Goal: Task Accomplishment & Management: Manage account settings

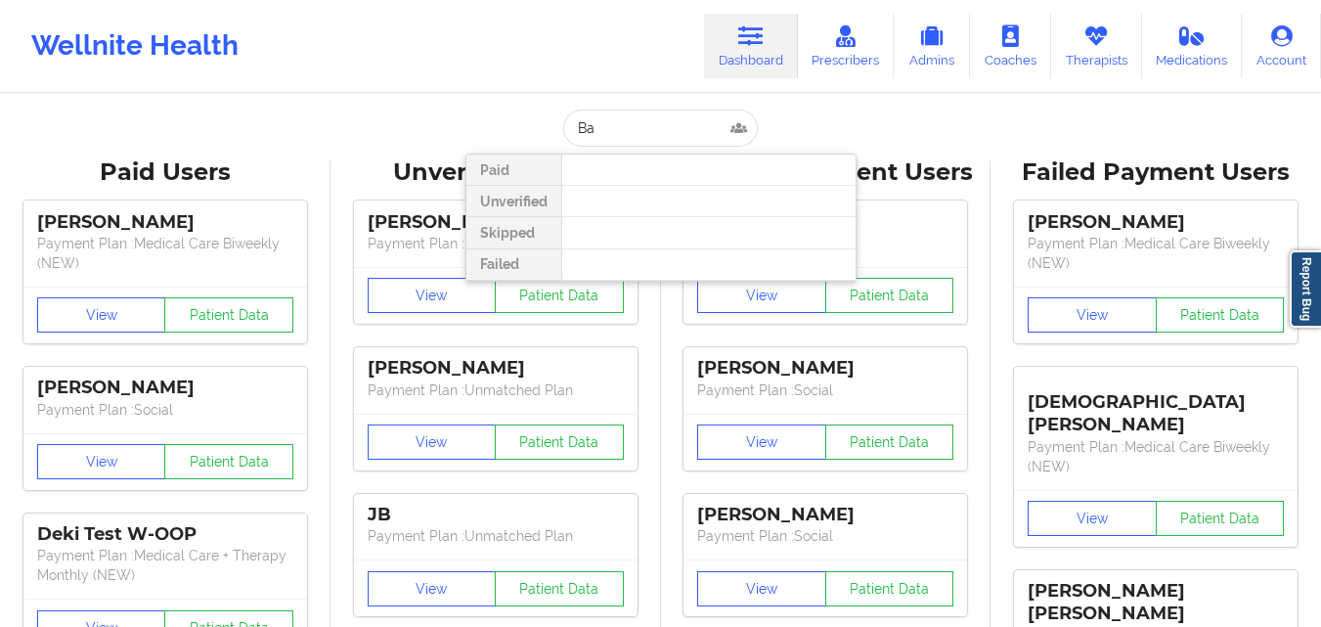
type input "B"
type input "[PERSON_NAME]"
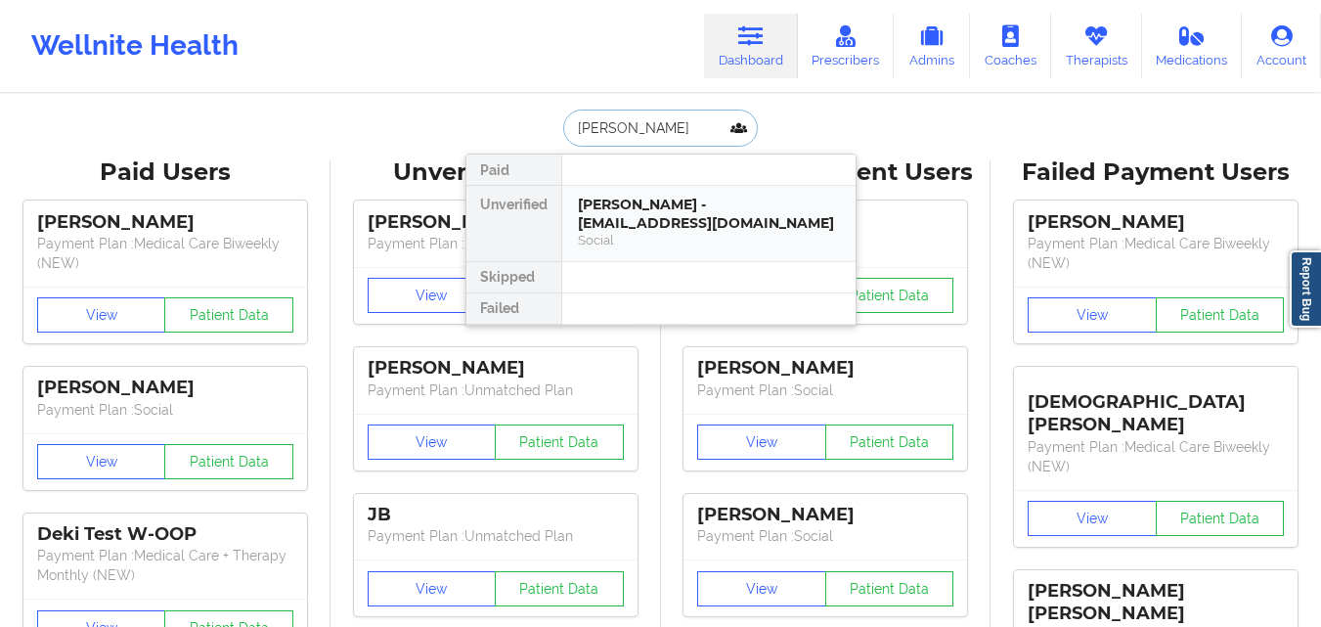
click at [674, 195] on div "[PERSON_NAME] - [EMAIL_ADDRESS][DOMAIN_NAME] Social" at bounding box center [708, 223] width 293 height 75
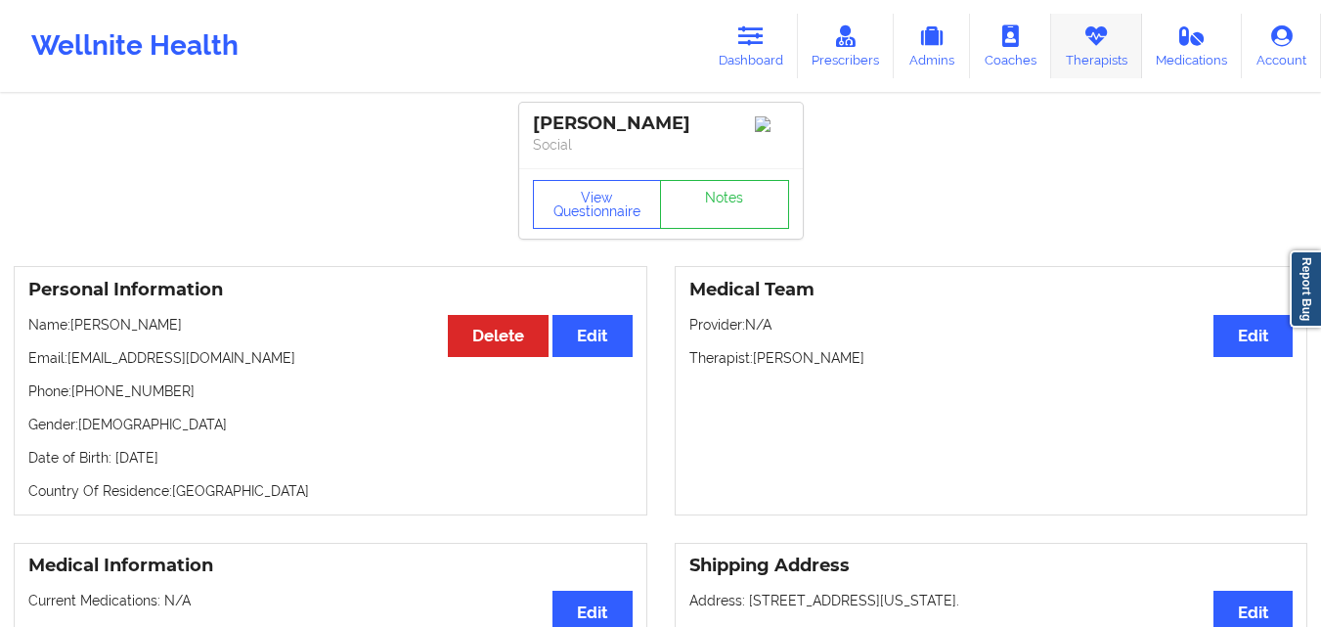
click at [1109, 41] on icon at bounding box center [1095, 36] width 25 height 22
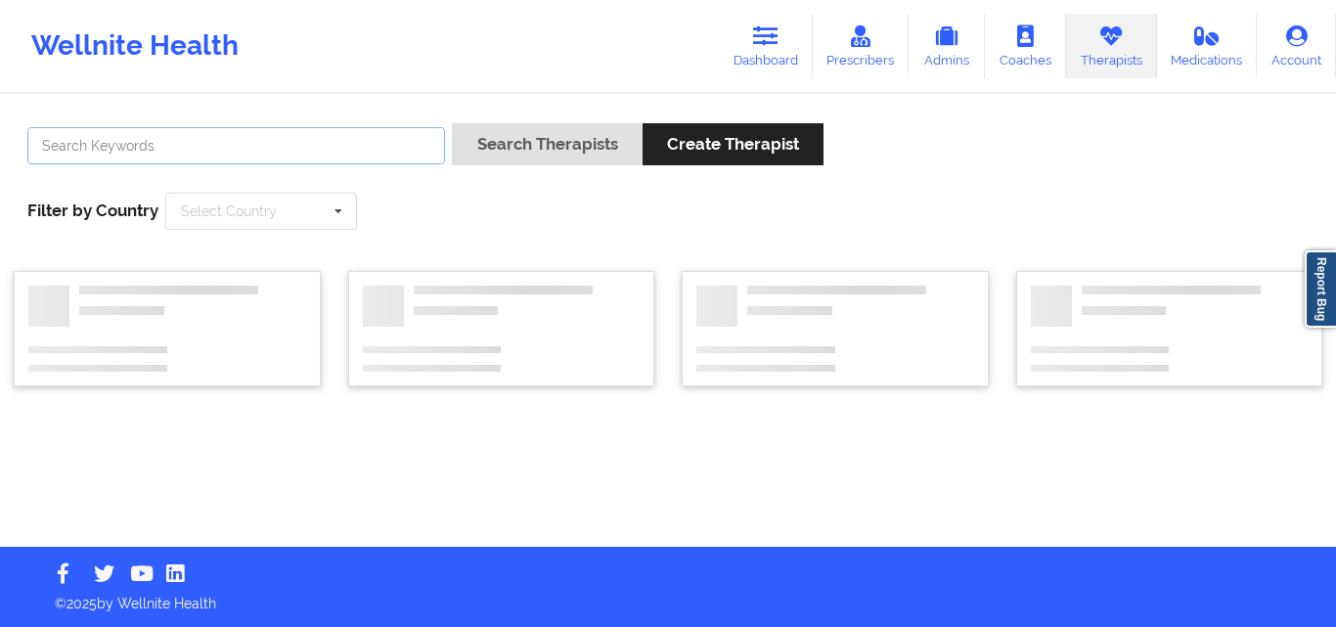
click at [370, 152] on input "text" at bounding box center [236, 145] width 418 height 37
paste input "Dashima Green"
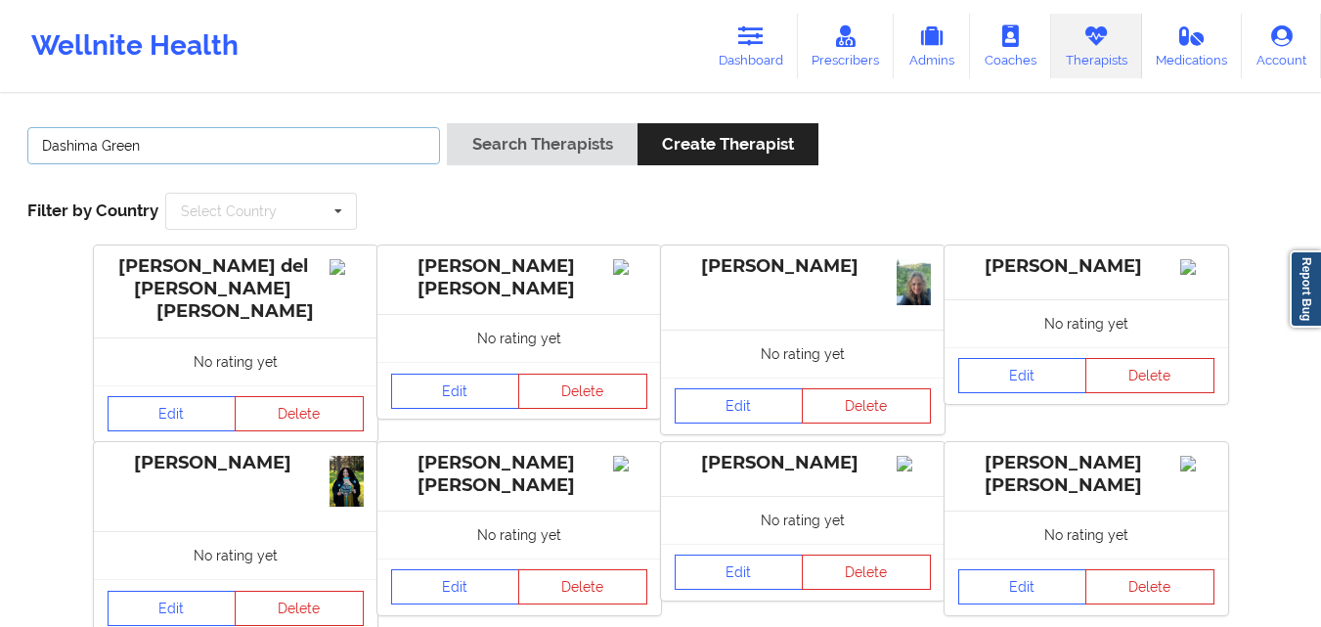
type input "Dashima Green"
click at [447, 123] on button "Search Therapists" at bounding box center [542, 144] width 190 height 42
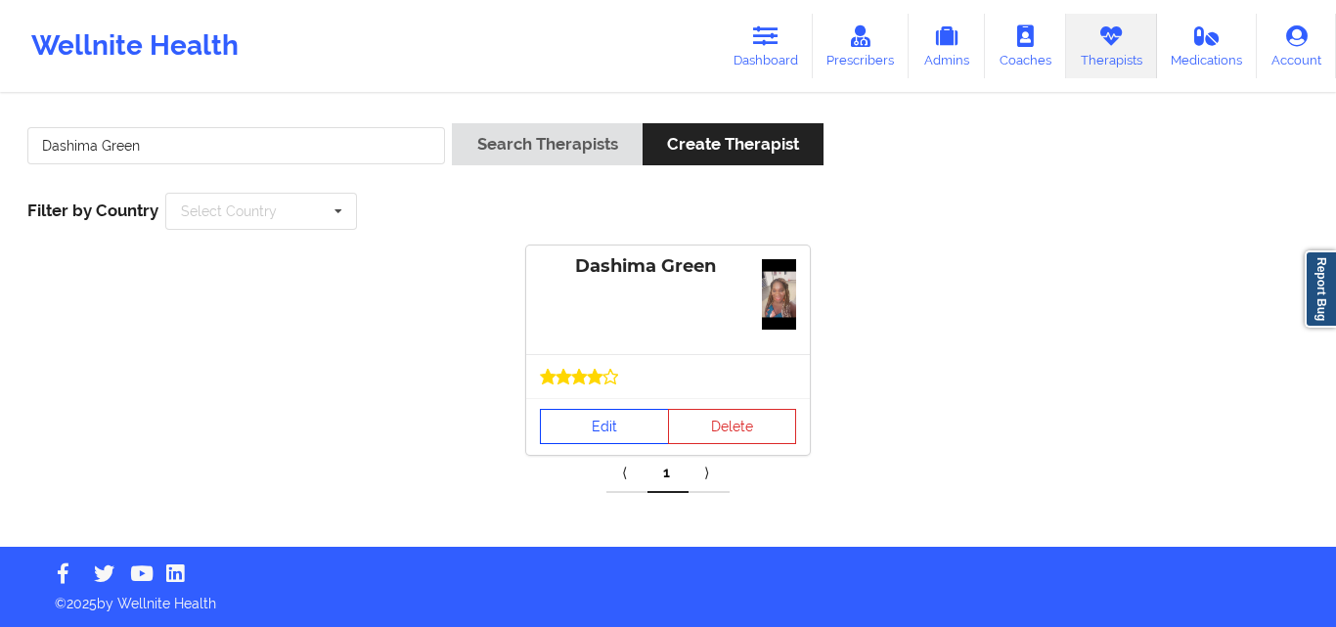
click at [613, 422] on link "Edit" at bounding box center [604, 426] width 129 height 35
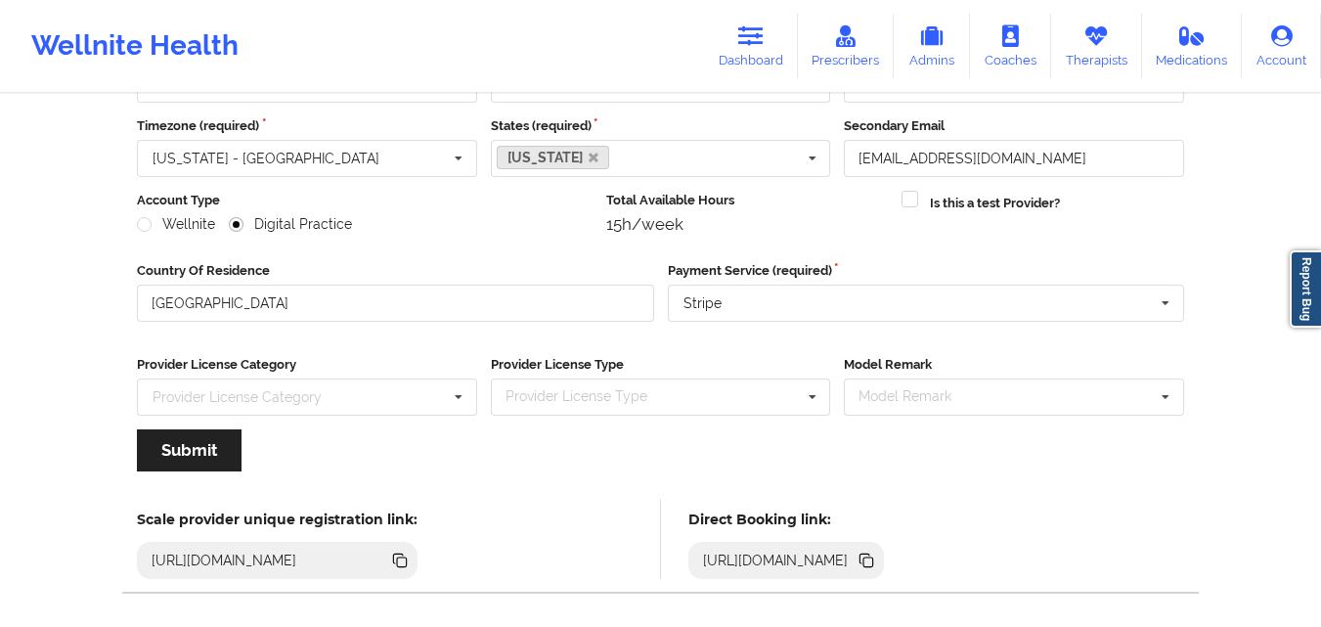
scroll to position [250, 0]
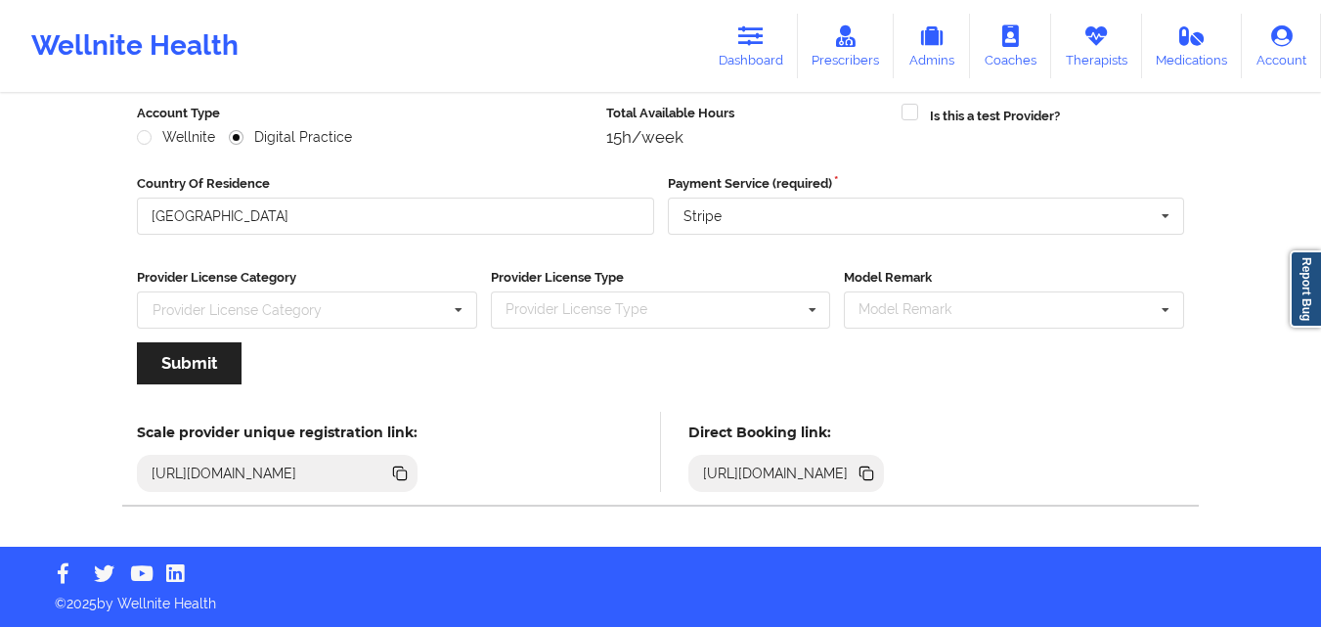
click at [877, 478] on icon at bounding box center [867, 474] width 22 height 22
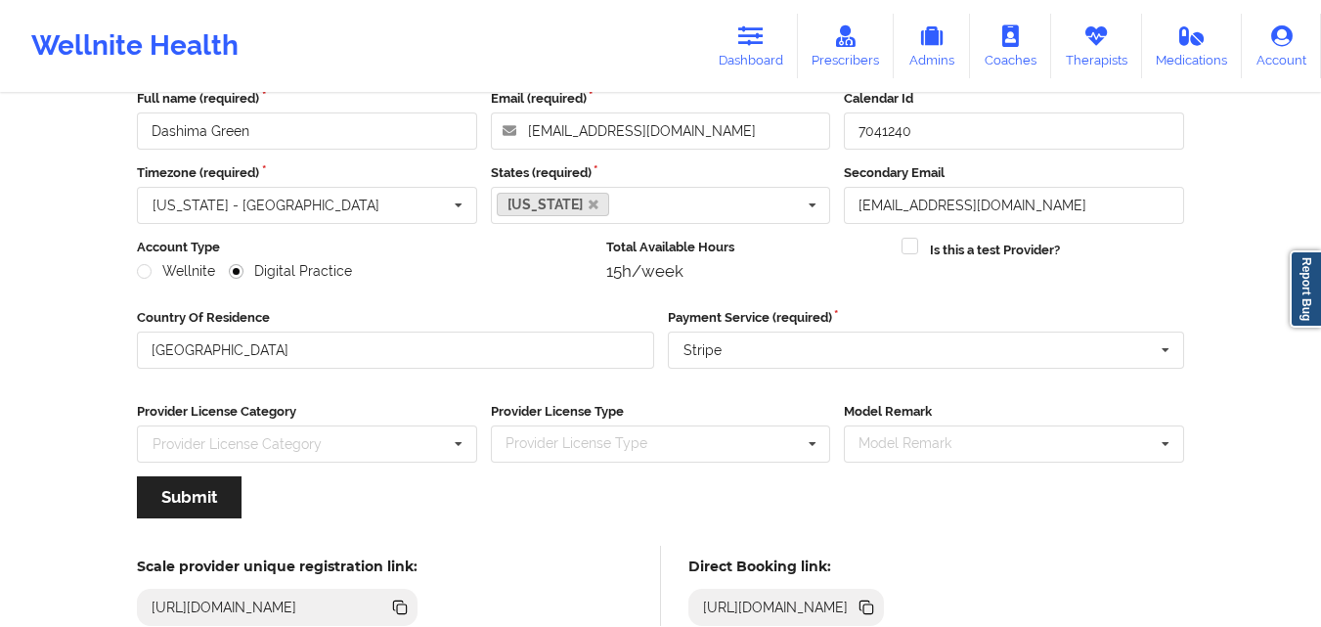
scroll to position [0, 0]
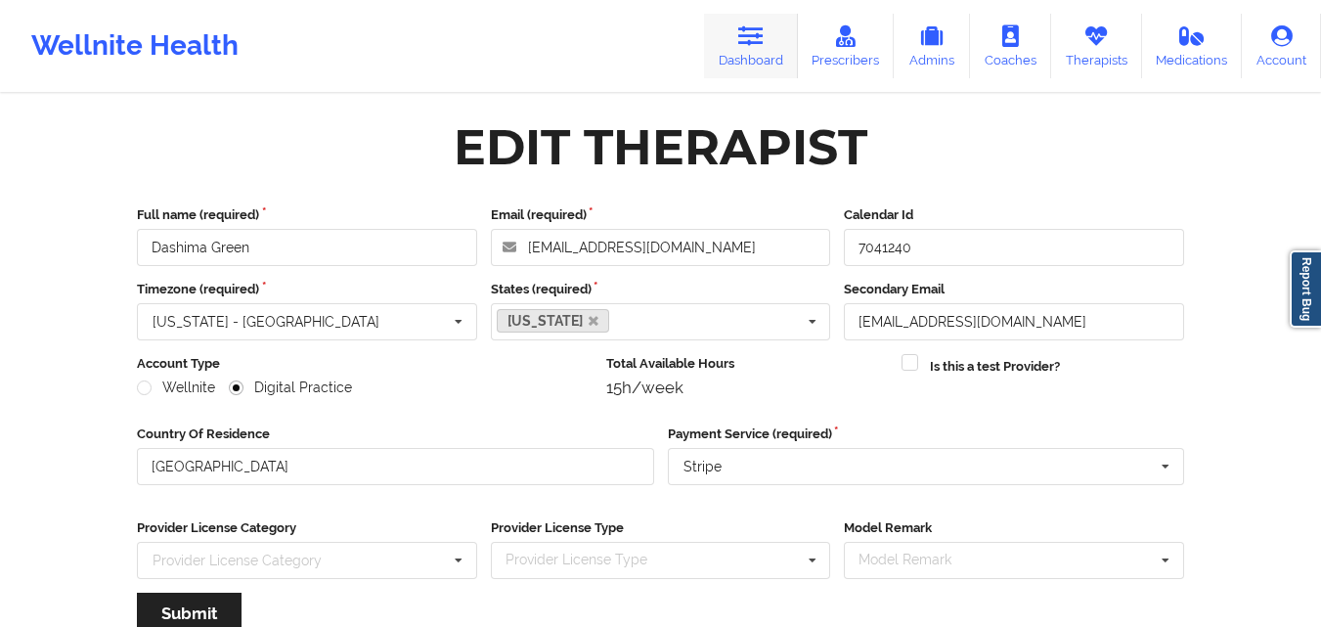
click at [763, 46] on icon at bounding box center [750, 36] width 25 height 22
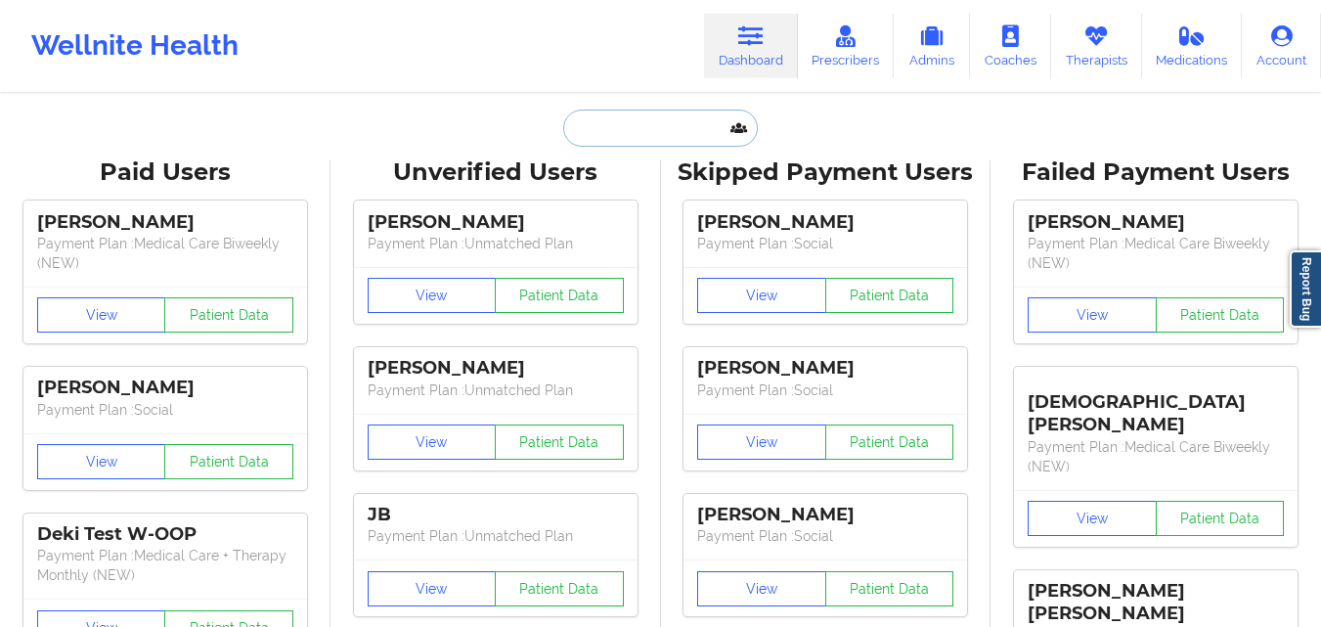
click at [659, 124] on input "text" at bounding box center [660, 128] width 194 height 37
paste input "[PERSON_NAME] [DATE]"
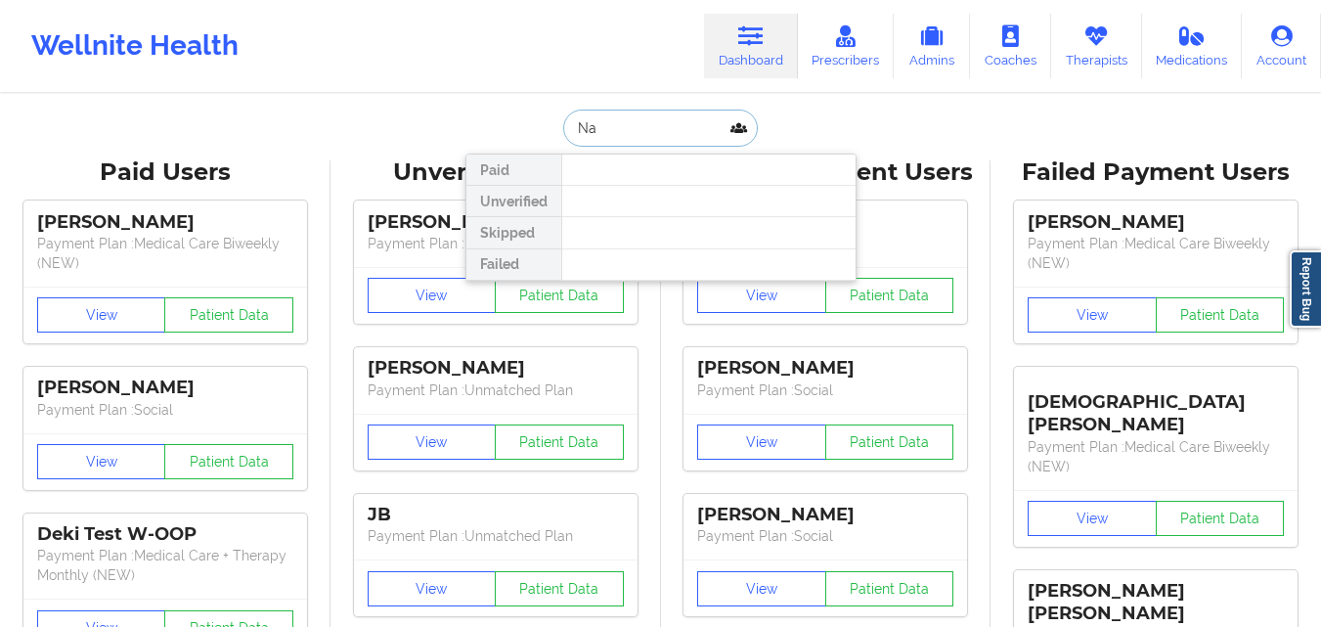
type input "N"
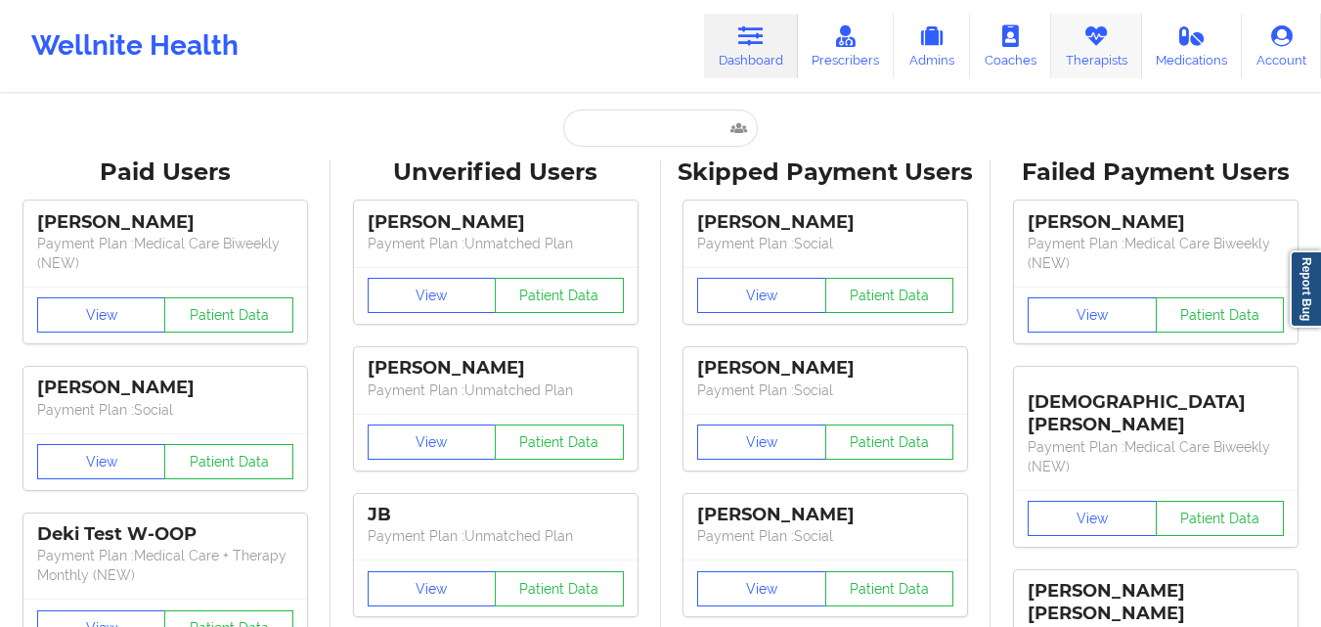
click at [1108, 49] on link "Therapists" at bounding box center [1096, 46] width 91 height 65
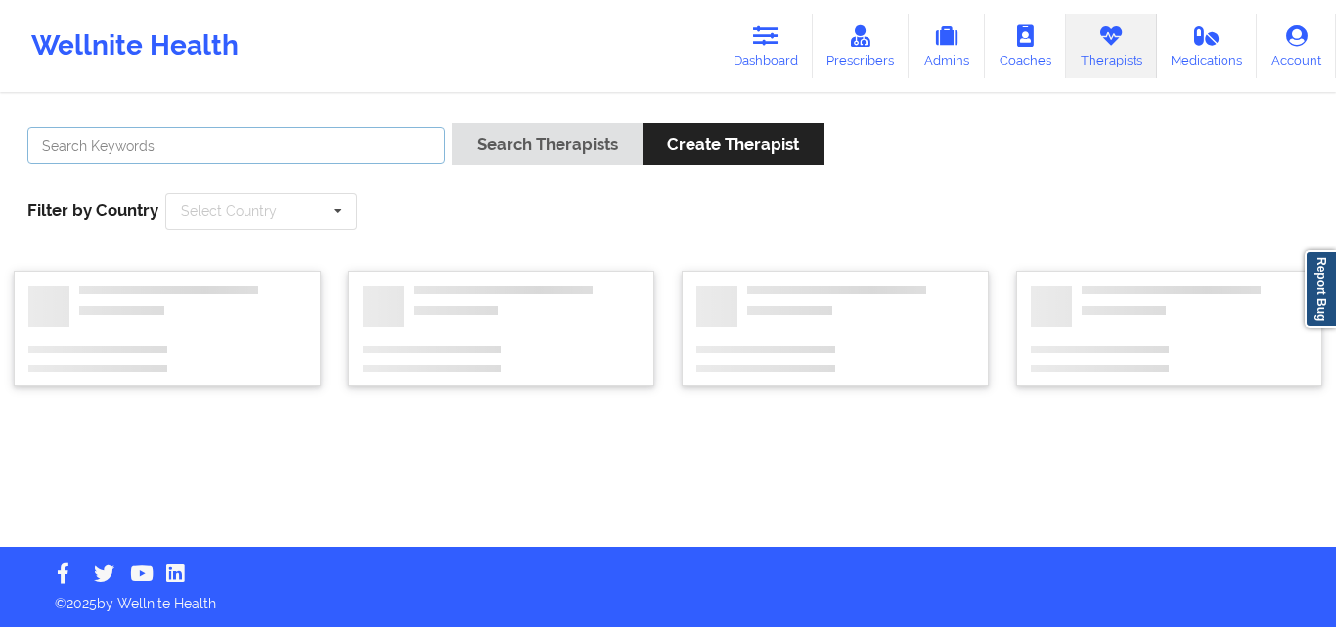
click at [355, 134] on input "text" at bounding box center [236, 145] width 418 height 37
paste input "[PERSON_NAME] [DATE]"
click at [452, 123] on button "Search Therapists" at bounding box center [547, 144] width 190 height 42
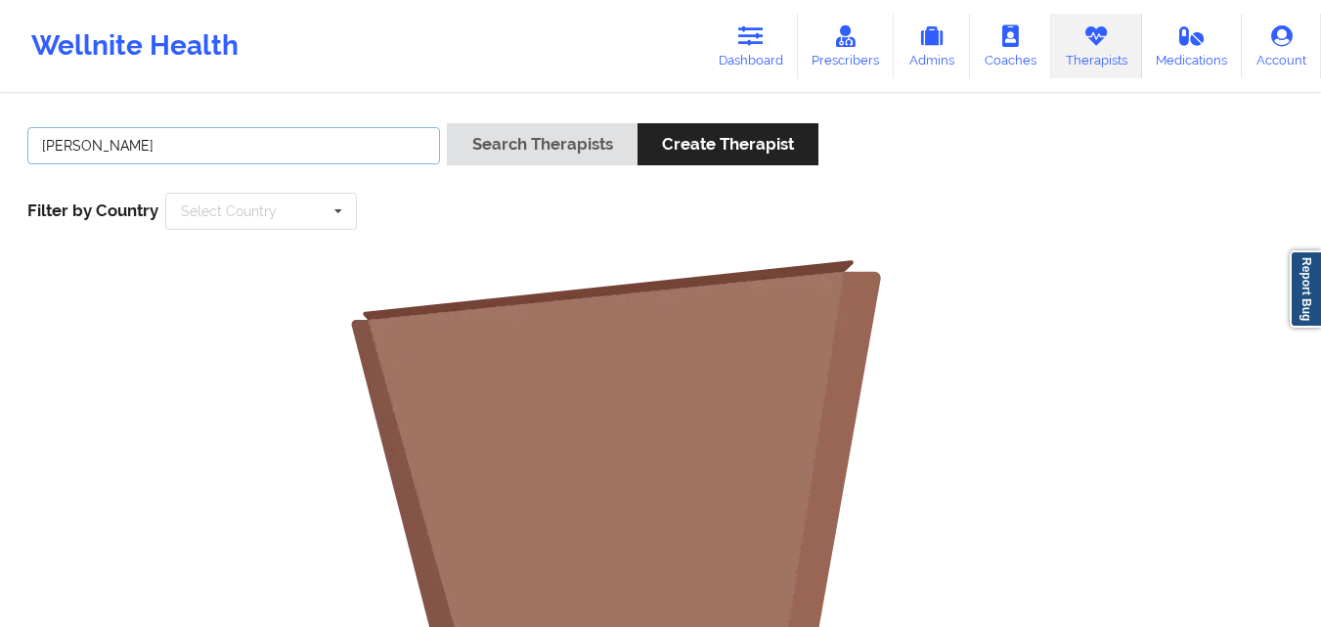
click at [447, 123] on button "Search Therapists" at bounding box center [542, 144] width 190 height 42
type input "[PERSON_NAME]"
click at [447, 123] on button "Search Therapists" at bounding box center [542, 144] width 190 height 42
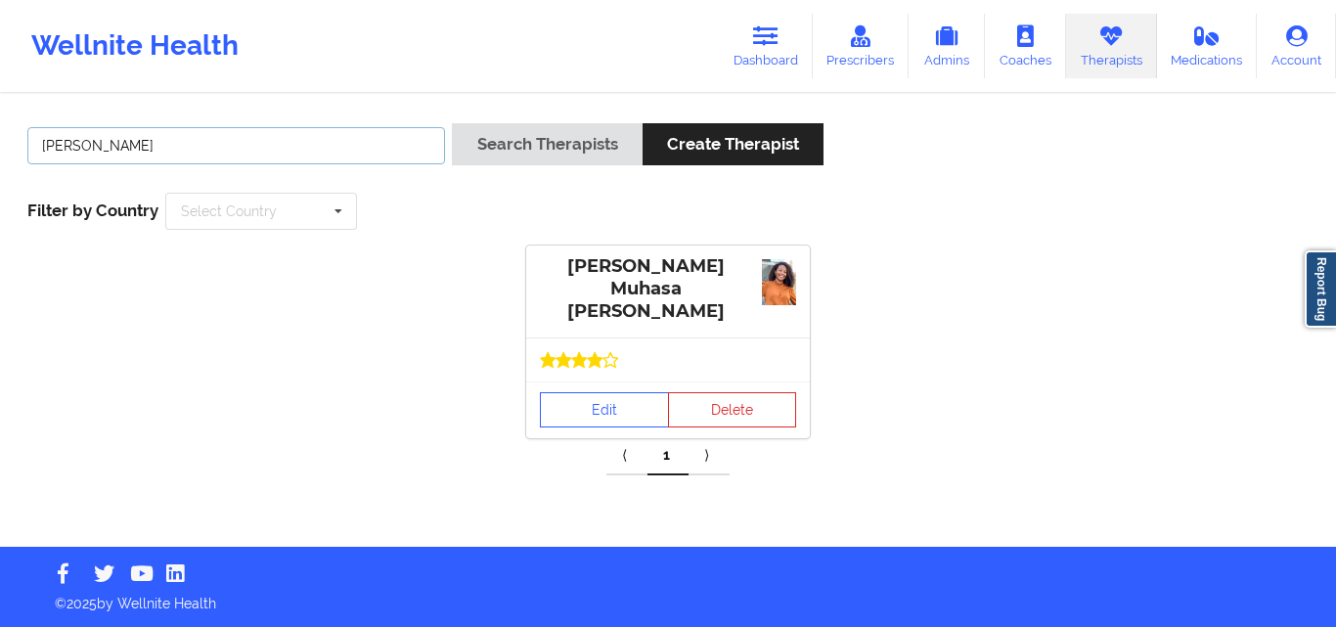
click at [228, 143] on input "[PERSON_NAME]" at bounding box center [236, 145] width 418 height 37
type input "[PERSON_NAME]"
click at [452, 123] on button "Search Therapists" at bounding box center [547, 144] width 190 height 42
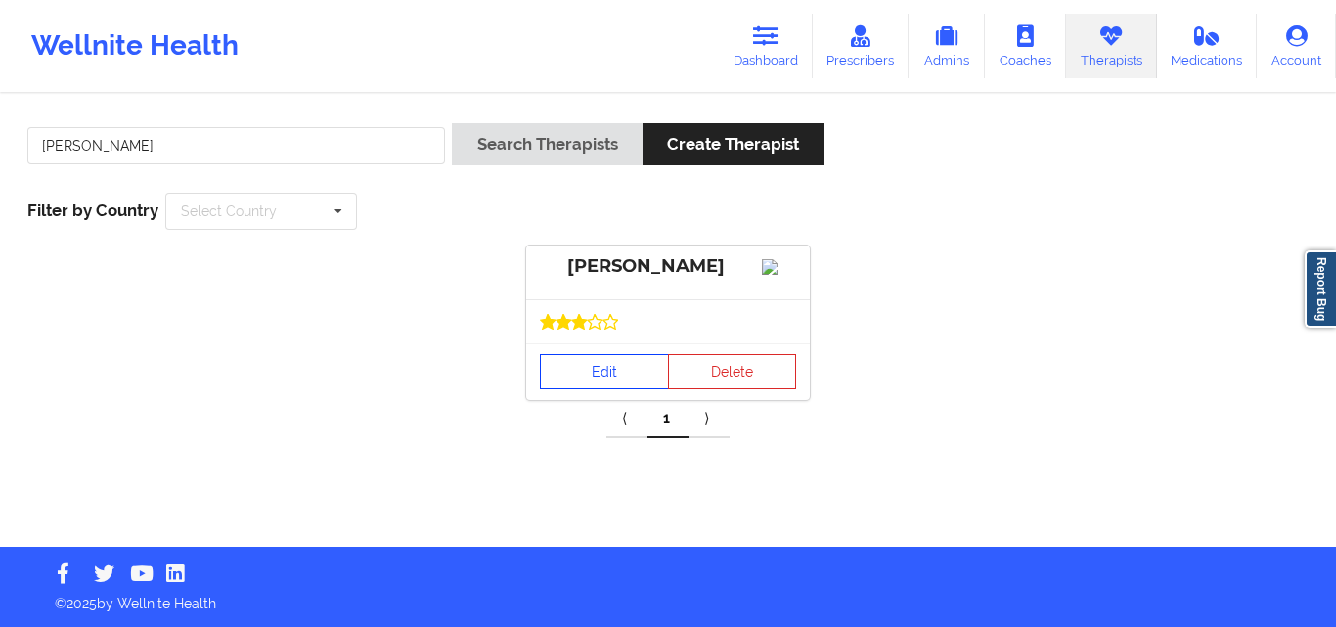
click at [596, 379] on link "Edit" at bounding box center [604, 371] width 129 height 35
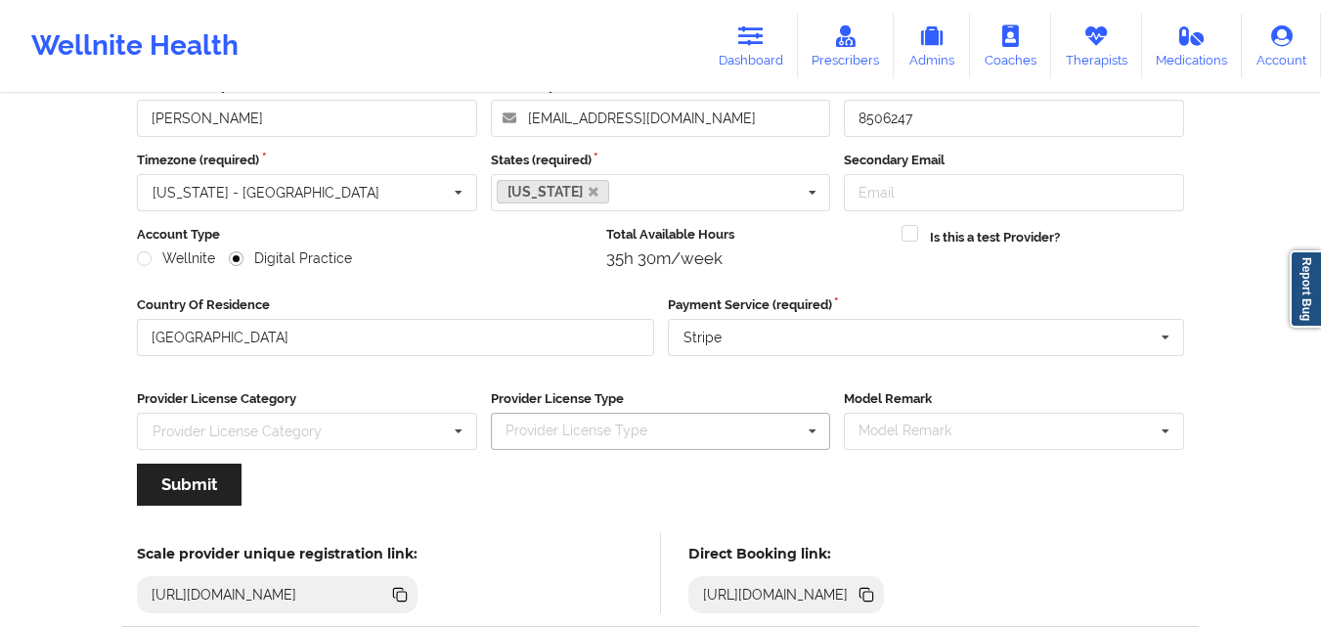
scroll to position [250, 0]
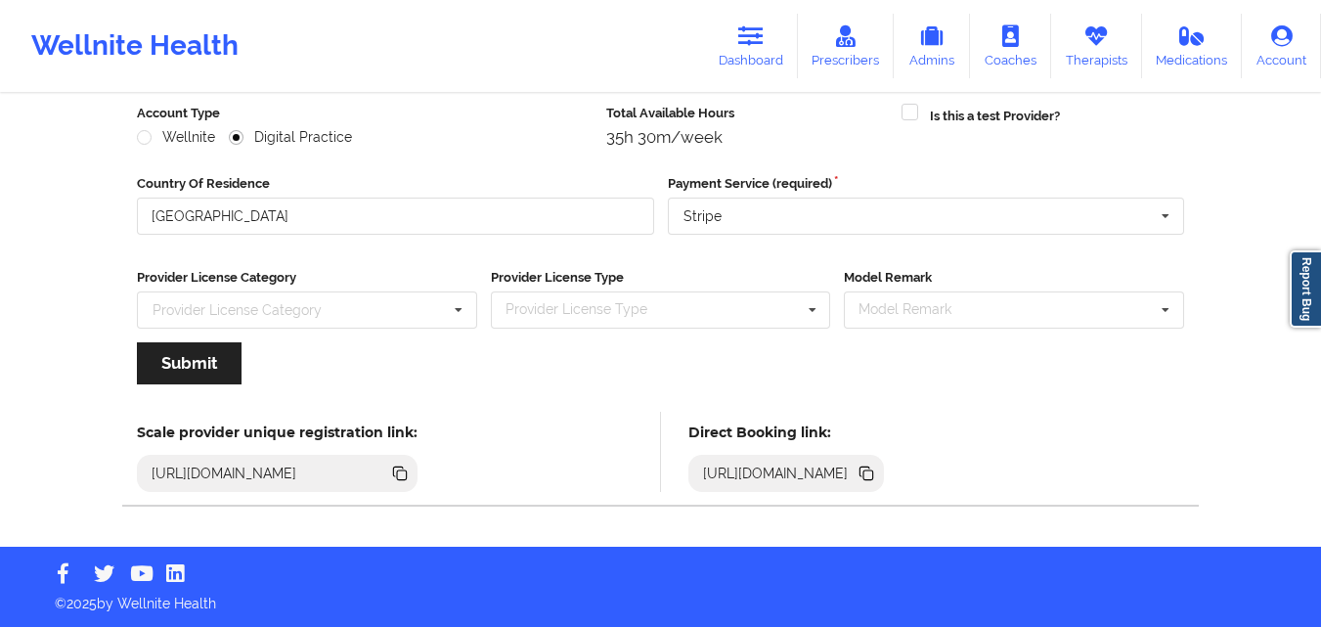
click at [873, 472] on icon at bounding box center [868, 475] width 10 height 10
click at [1088, 57] on link "Therapists" at bounding box center [1096, 46] width 91 height 65
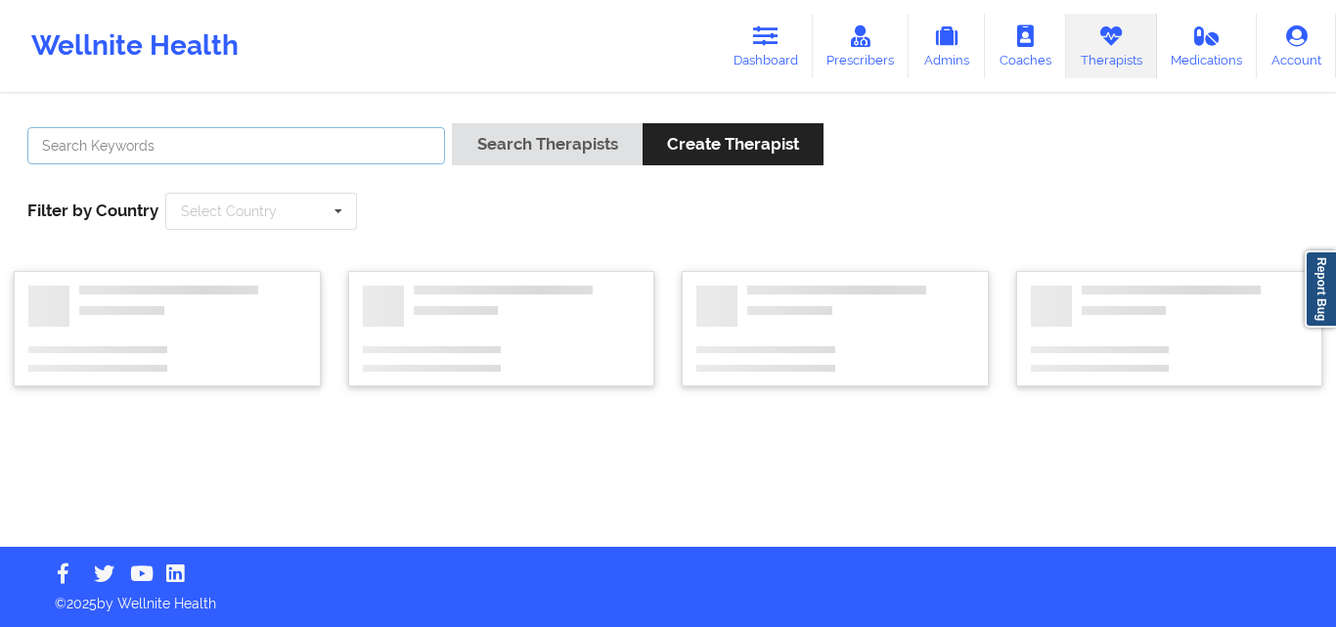
click at [335, 138] on input "text" at bounding box center [236, 145] width 418 height 37
paste input "[PERSON_NAME]"
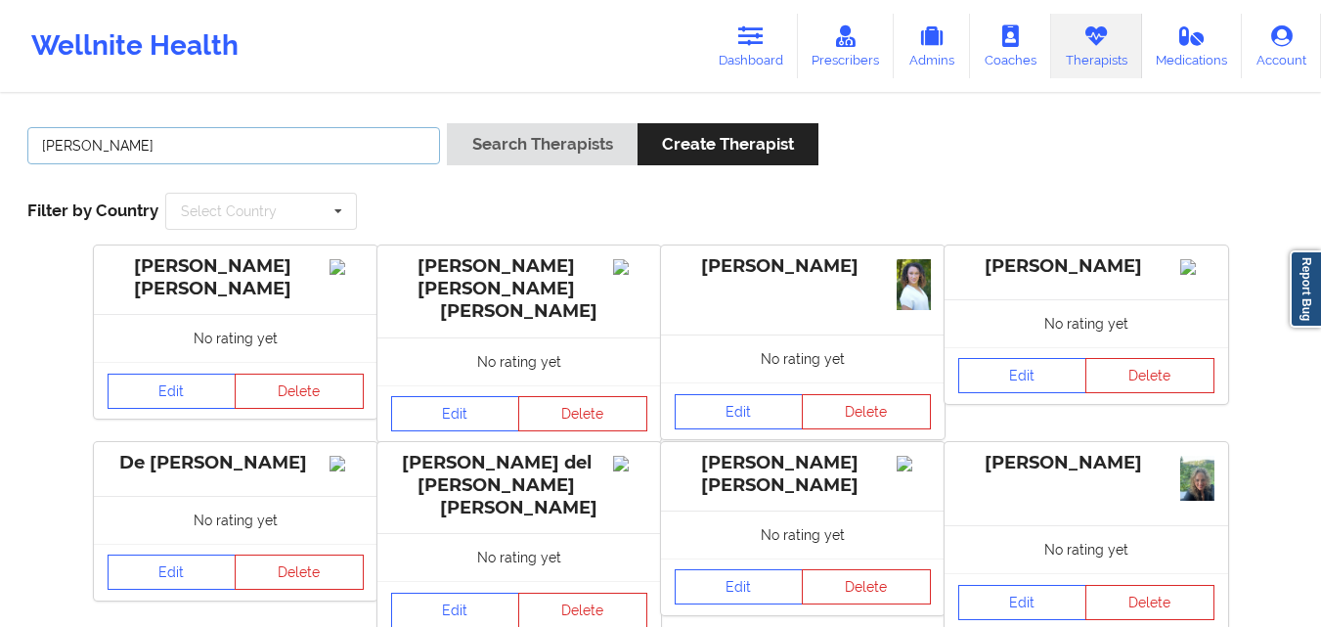
type input "[PERSON_NAME]"
click at [447, 123] on button "Search Therapists" at bounding box center [542, 144] width 190 height 42
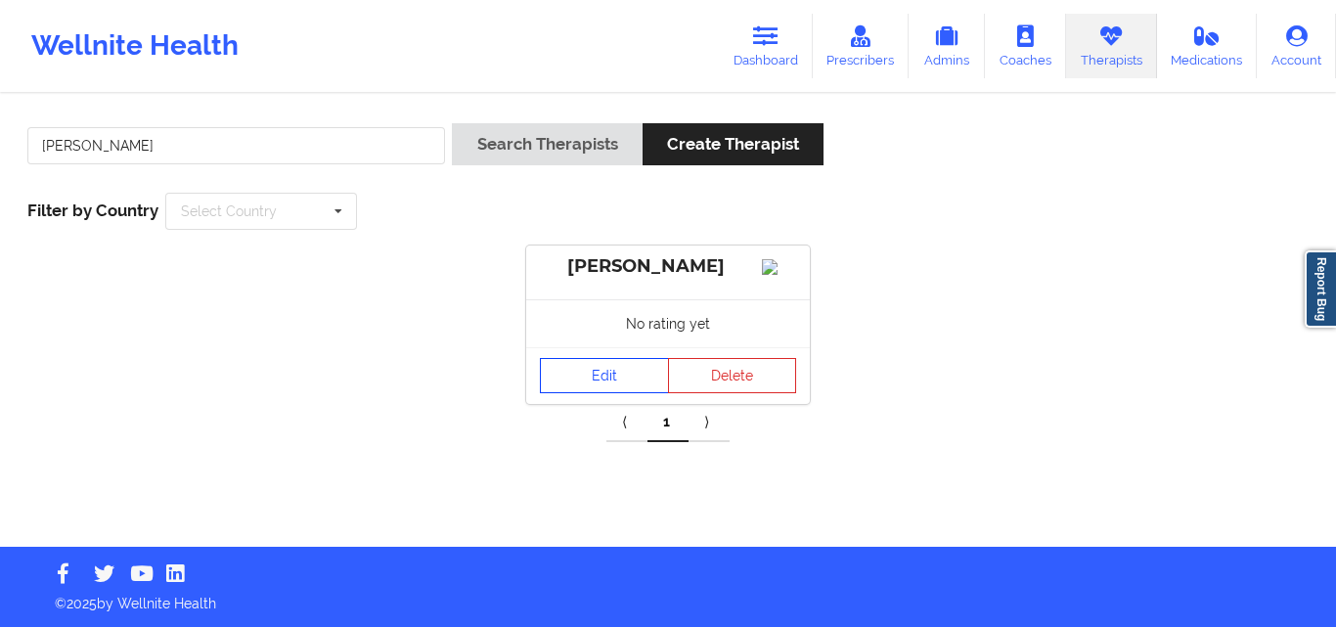
click at [595, 377] on link "Edit" at bounding box center [604, 375] width 129 height 35
